Goal: Complete application form

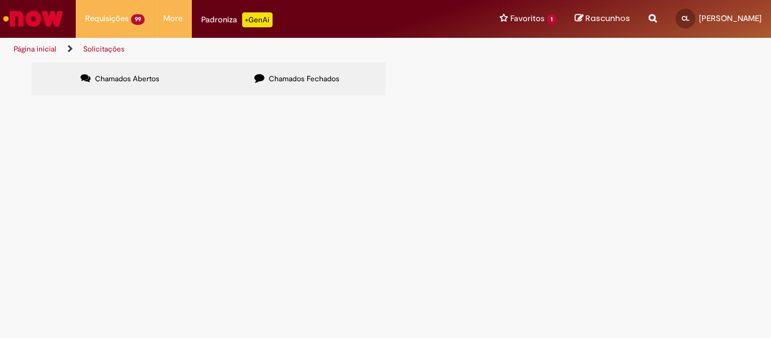
scroll to position [161, 0]
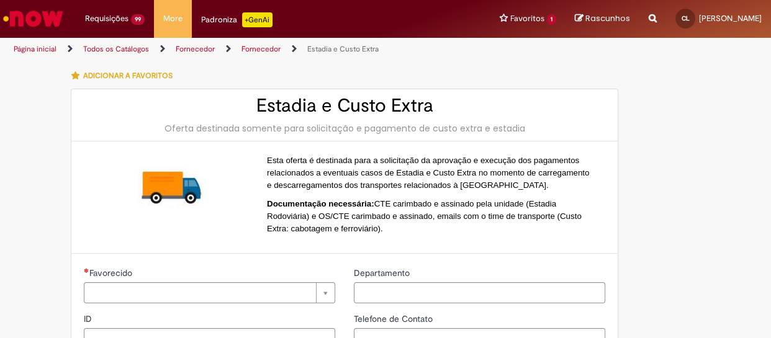
type input "**********"
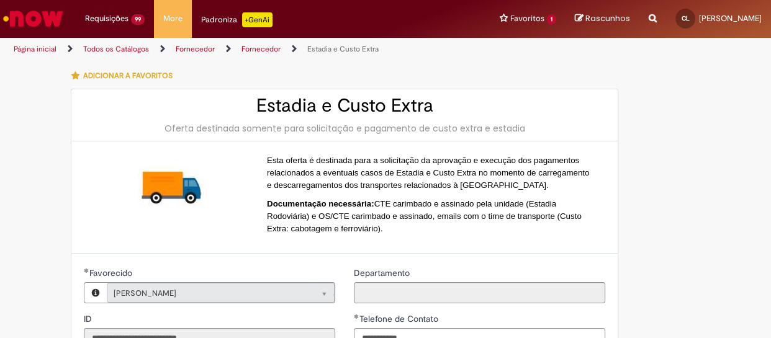
type input "**********"
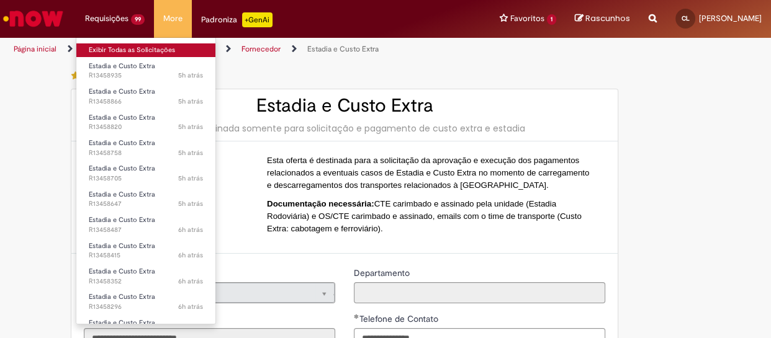
click at [150, 48] on link "Exibir Todas as Solicitações" at bounding box center [145, 50] width 139 height 14
